Goal: Task Accomplishment & Management: Manage account settings

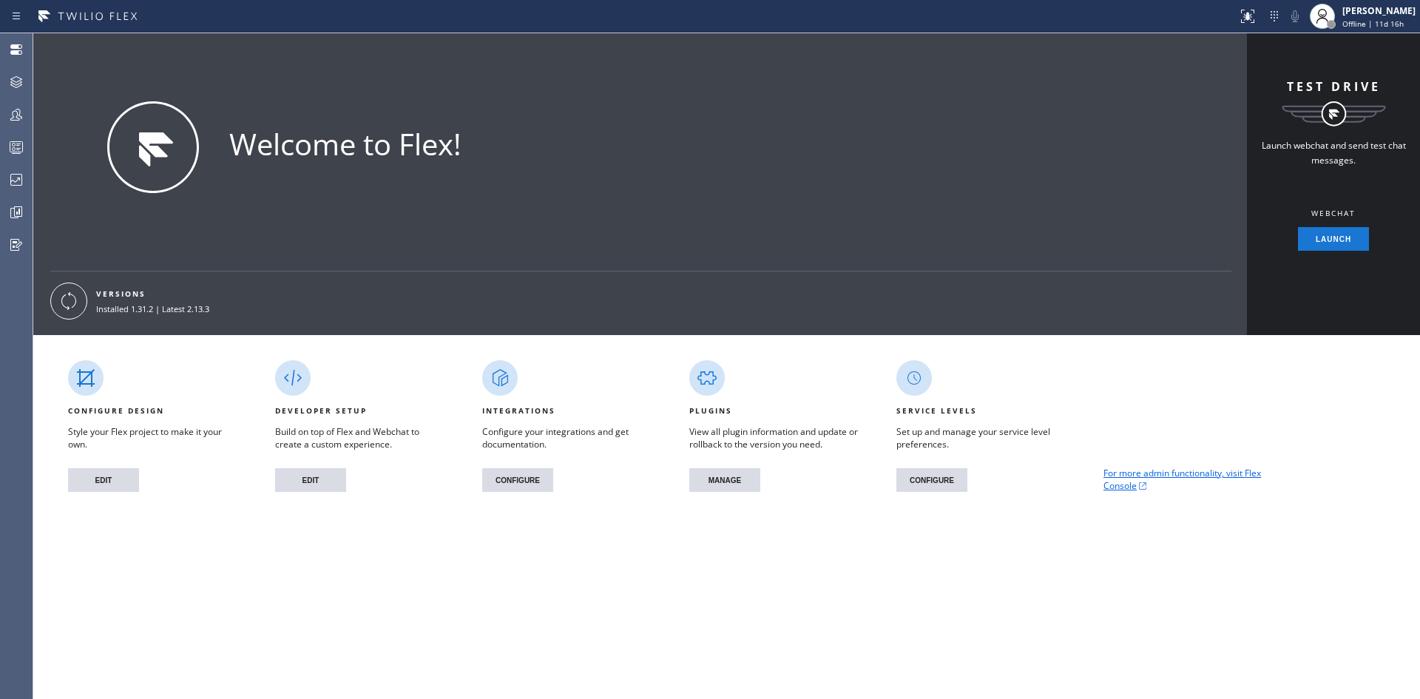
drag, startPoint x: 7, startPoint y: 71, endPoint x: 26, endPoint y: 78, distance: 20.4
click at [7, 71] on div at bounding box center [16, 82] width 33 height 30
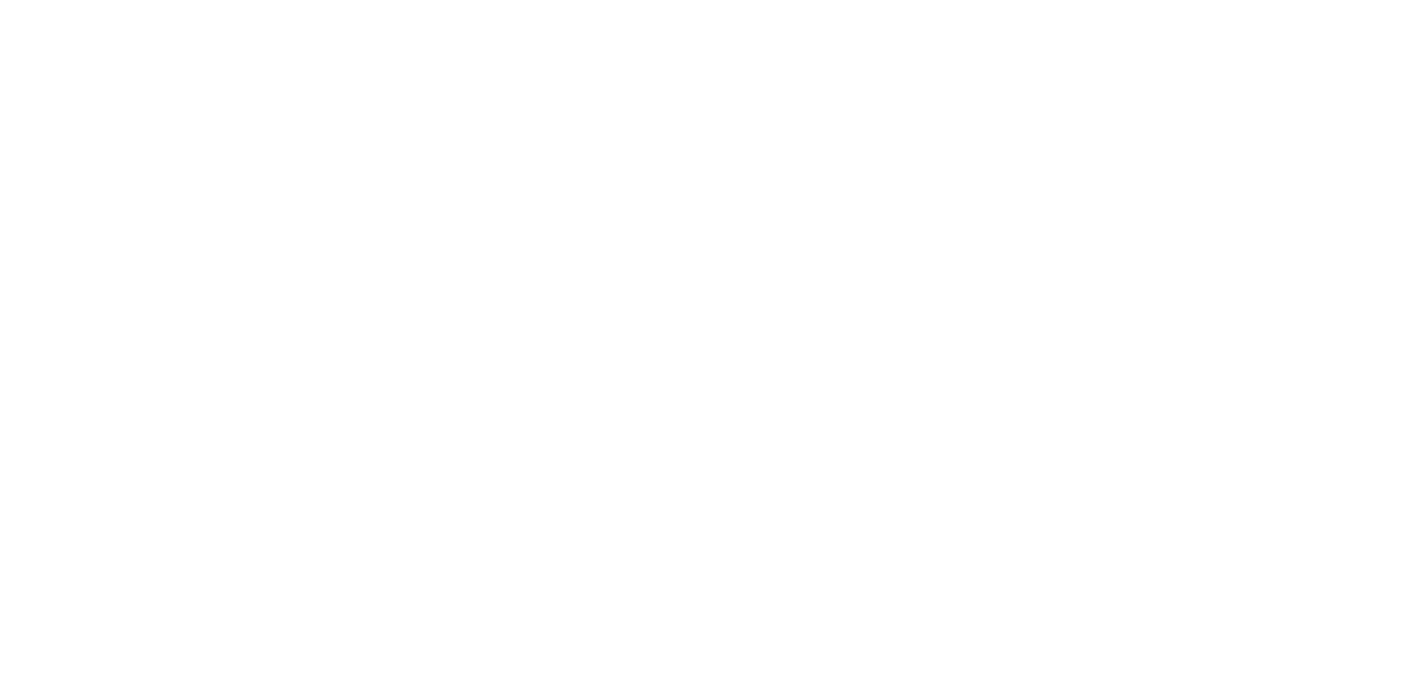
click at [697, 166] on div at bounding box center [710, 349] width 1420 height 699
click at [283, 69] on div at bounding box center [710, 349] width 1420 height 699
click at [1070, 297] on div at bounding box center [710, 349] width 1420 height 699
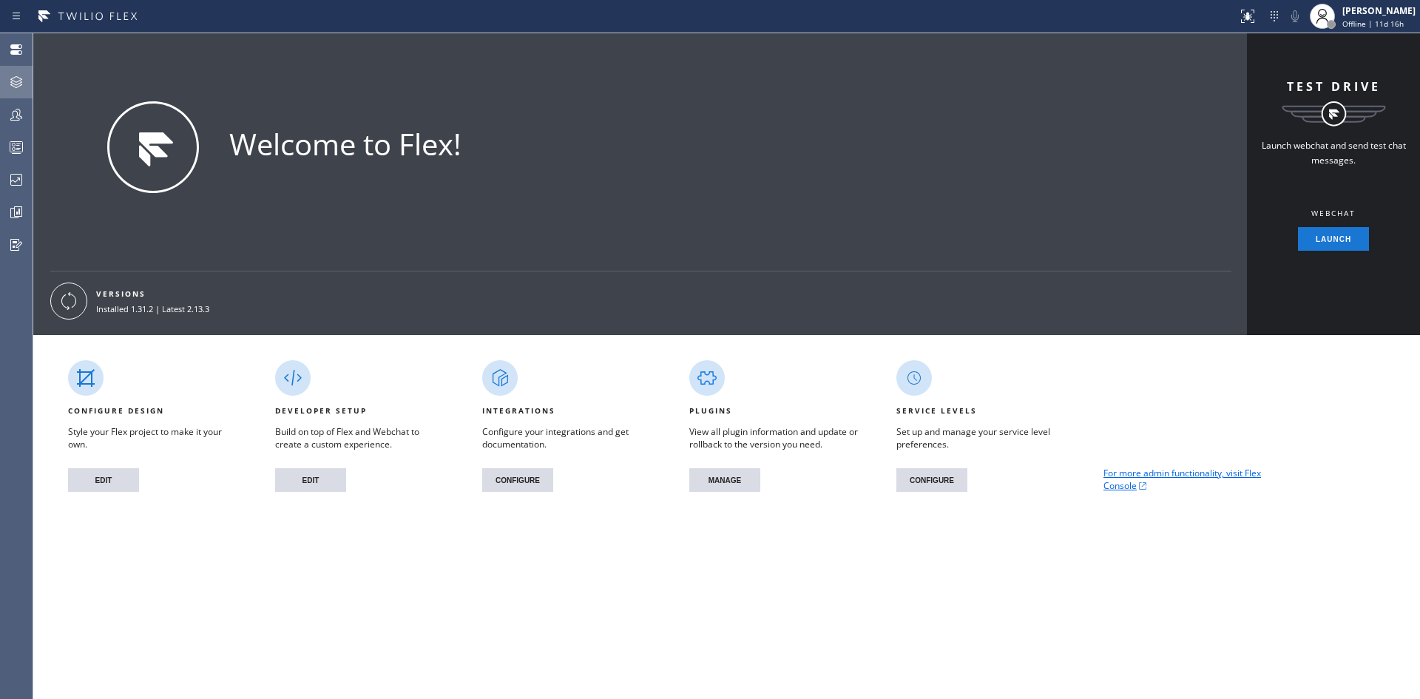
click at [4, 81] on div at bounding box center [16, 82] width 33 height 18
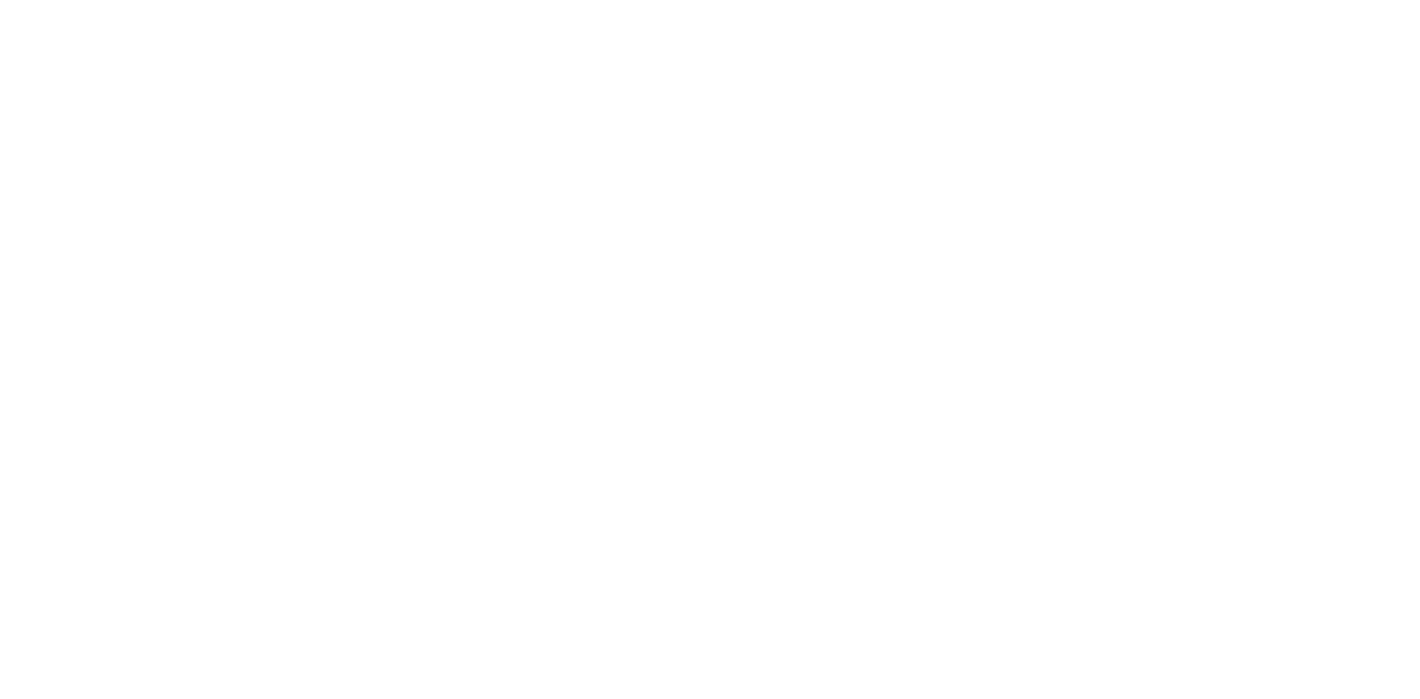
click at [970, 222] on div at bounding box center [710, 349] width 1420 height 699
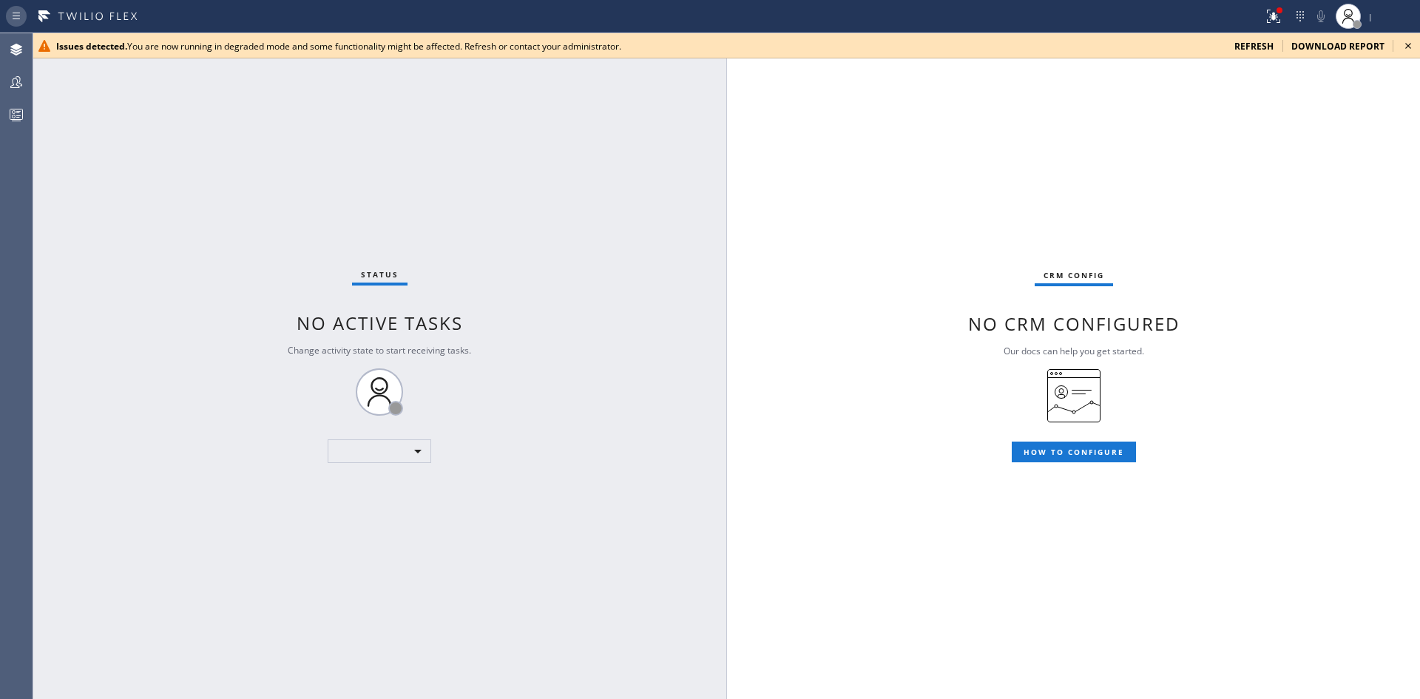
click at [10, 21] on icon at bounding box center [16, 16] width 18 height 18
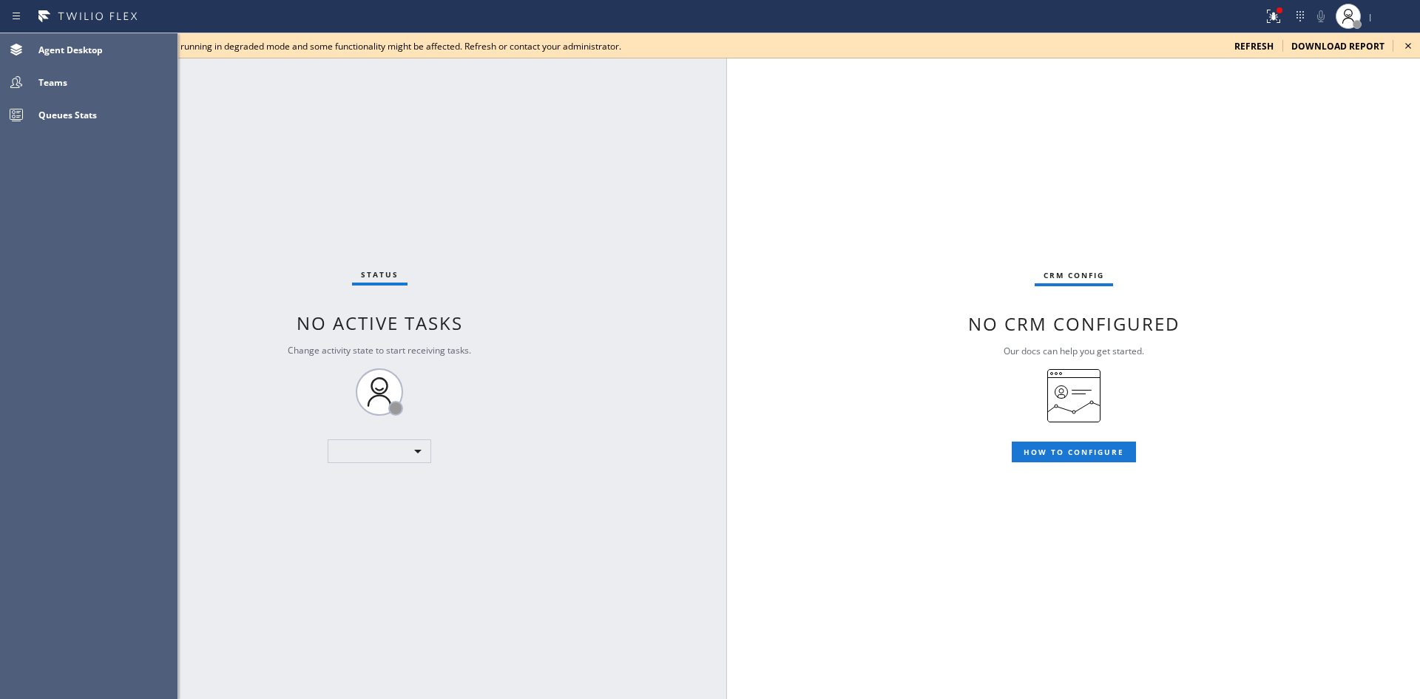
click at [458, 160] on div "Status No active tasks Change activity state to start receiving tasks. ​" at bounding box center [380, 366] width 694 height 666
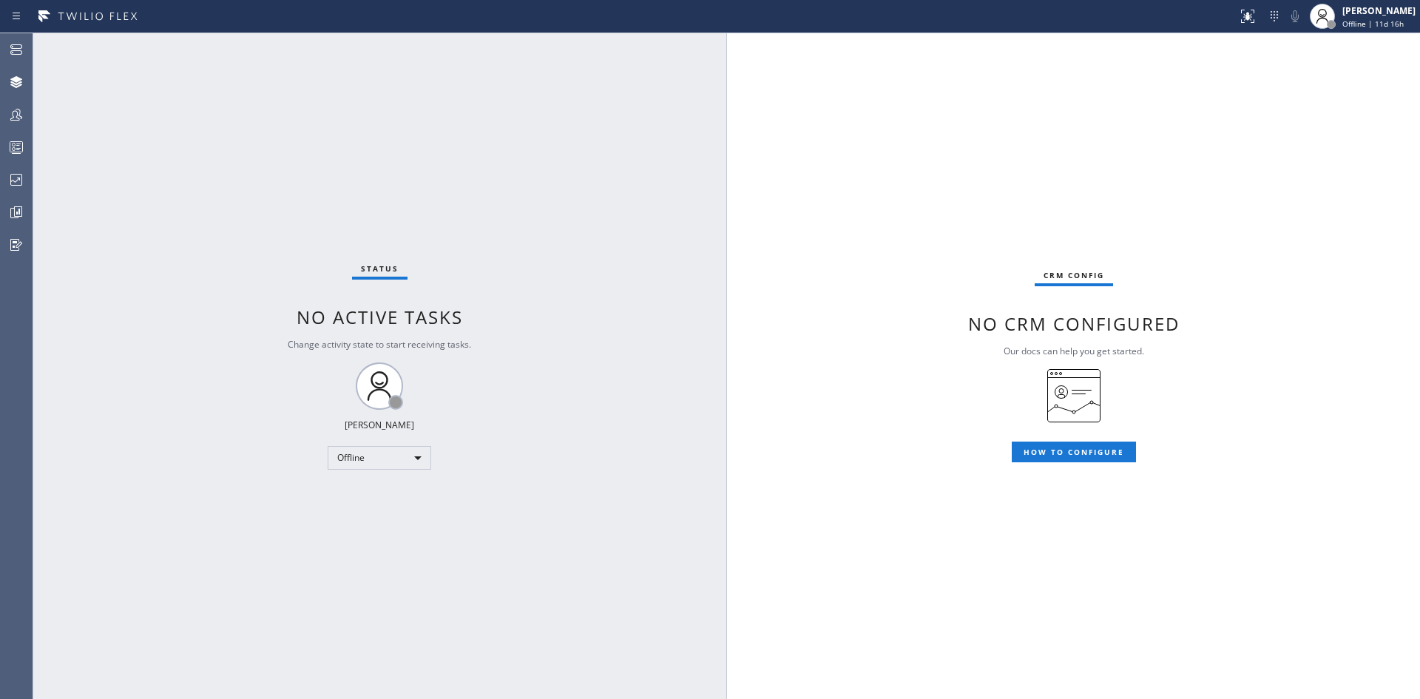
click at [1022, 132] on div "CRM config No CRM configured Our docs can help you get started. HOW TO CONFIGURE" at bounding box center [1073, 366] width 693 height 666
click at [22, 44] on icon at bounding box center [16, 50] width 18 height 18
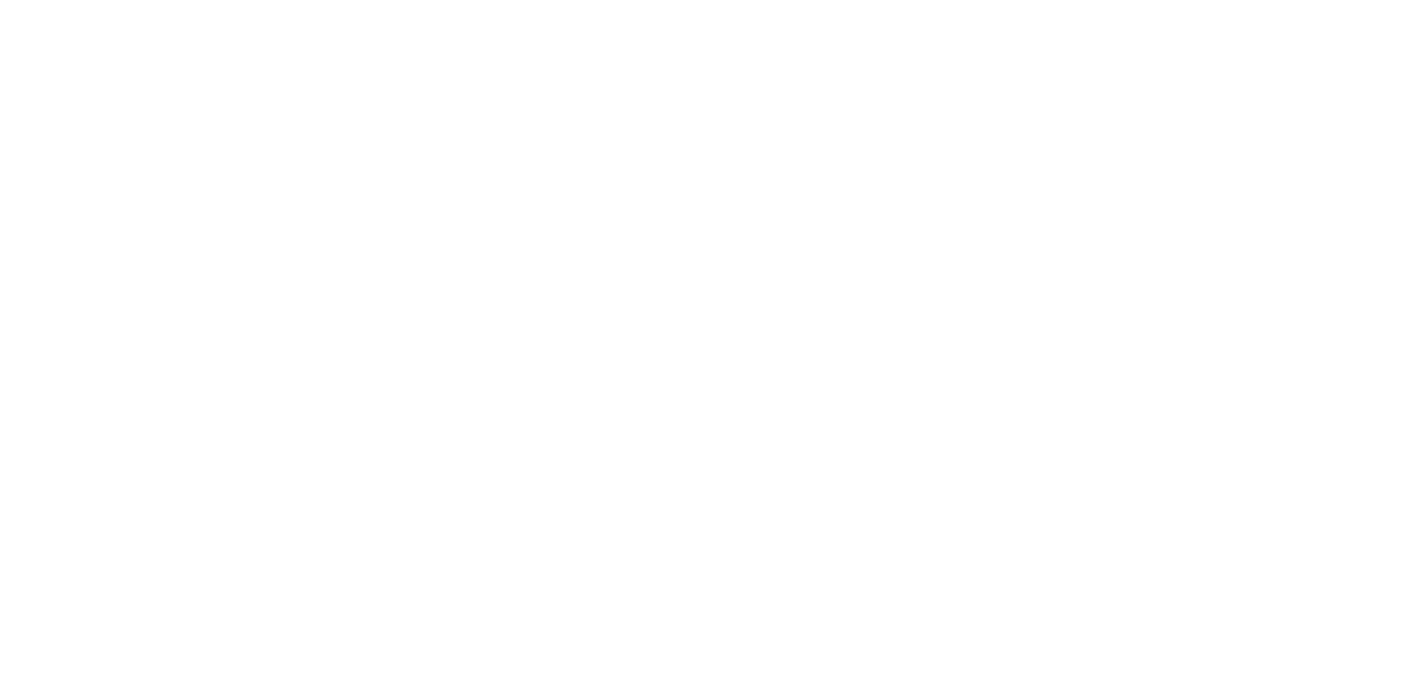
click at [141, 106] on div at bounding box center [710, 349] width 1420 height 699
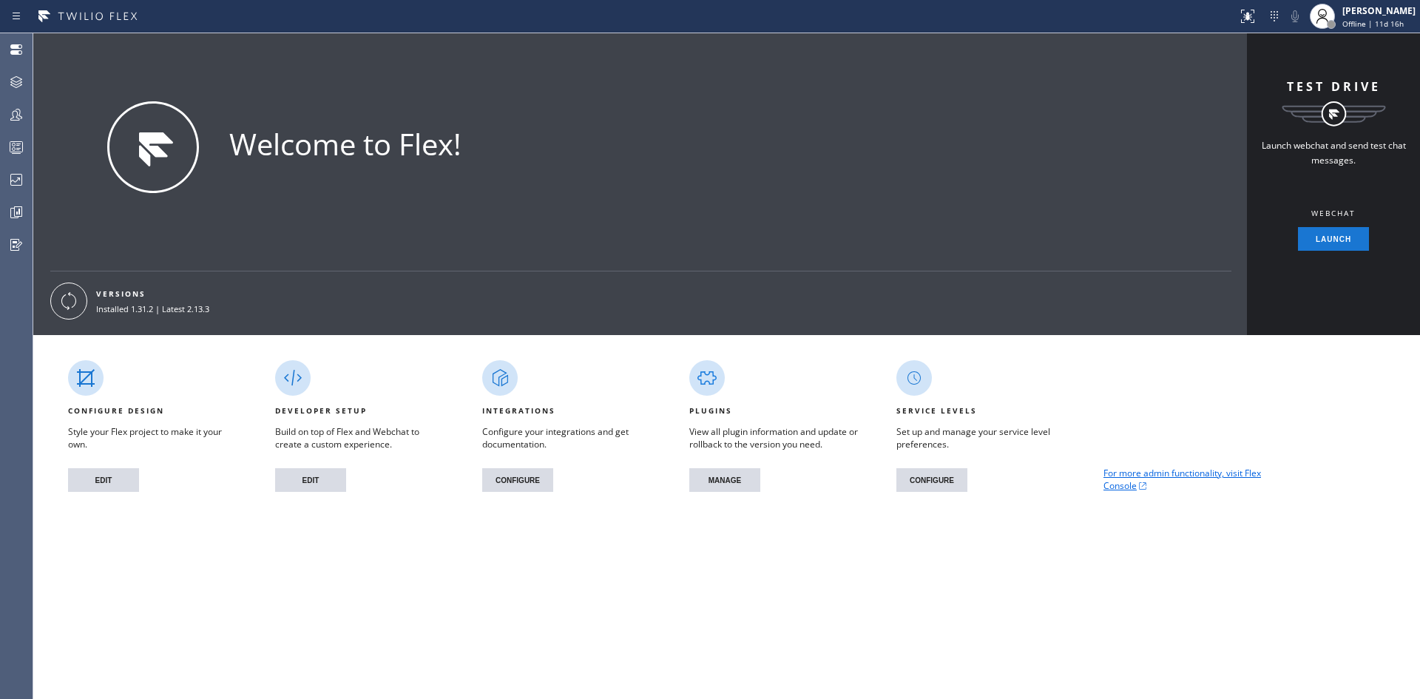
click at [1099, 405] on div "For more admin functionality, visit Flex Console" at bounding box center [1171, 413] width 207 height 157
click at [438, 236] on div "Welcome to Flex! VERSIONS Installed 1.31.2 | Latest 2.13.3" at bounding box center [637, 184] width 1209 height 302
drag, startPoint x: 212, startPoint y: 309, endPoint x: 91, endPoint y: 311, distance: 120.6
click at [91, 311] on div "VERSIONS Installed 1.31.2 | Latest 2.13.3" at bounding box center [170, 301] width 240 height 37
click at [254, 306] on div "VERSIONS Installed 1.31.2 | Latest 2.13.3" at bounding box center [170, 301] width 240 height 37
